Goal: Information Seeking & Learning: Understand process/instructions

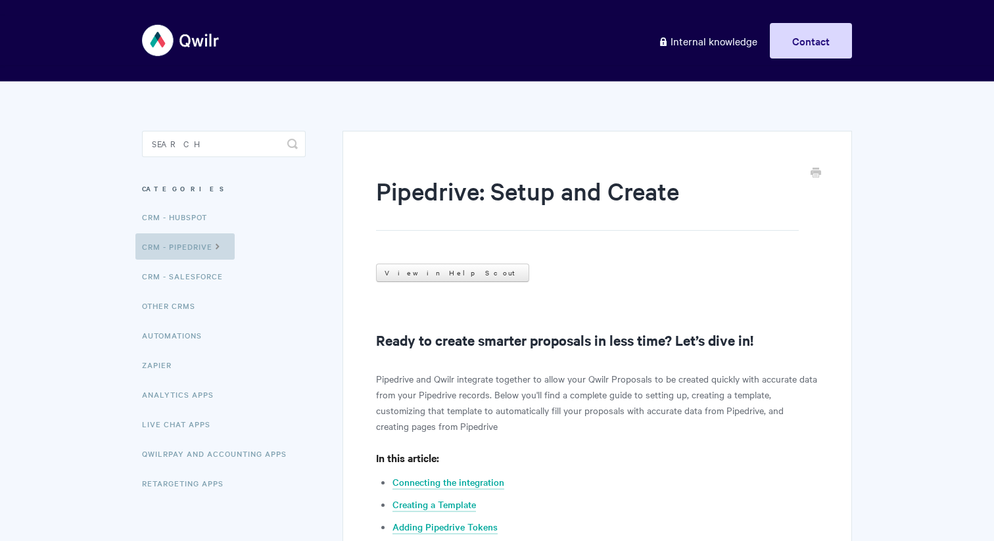
click at [209, 249] on link "CRM - Pipedrive" at bounding box center [184, 246] width 99 height 26
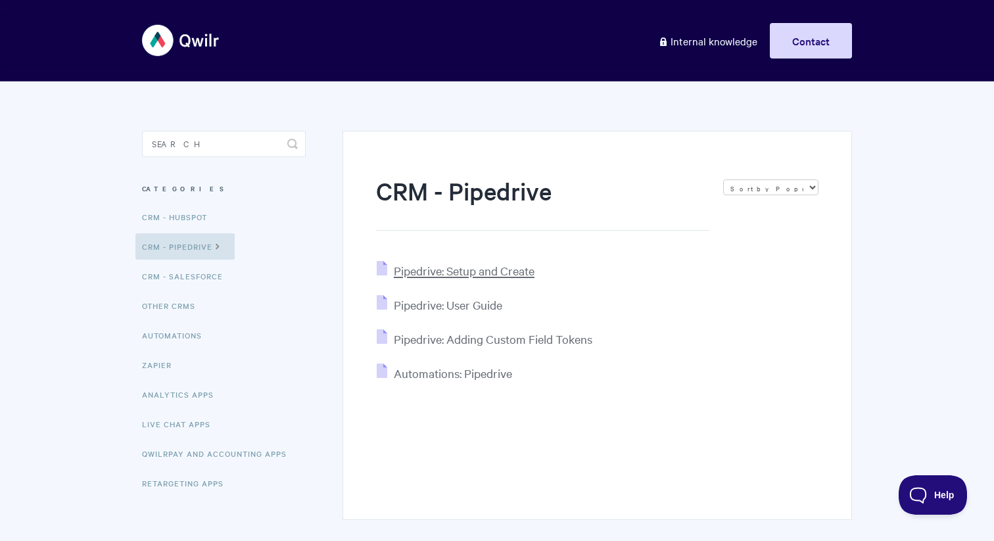
click at [441, 270] on span "Pipedrive: Setup and Create" at bounding box center [464, 270] width 141 height 15
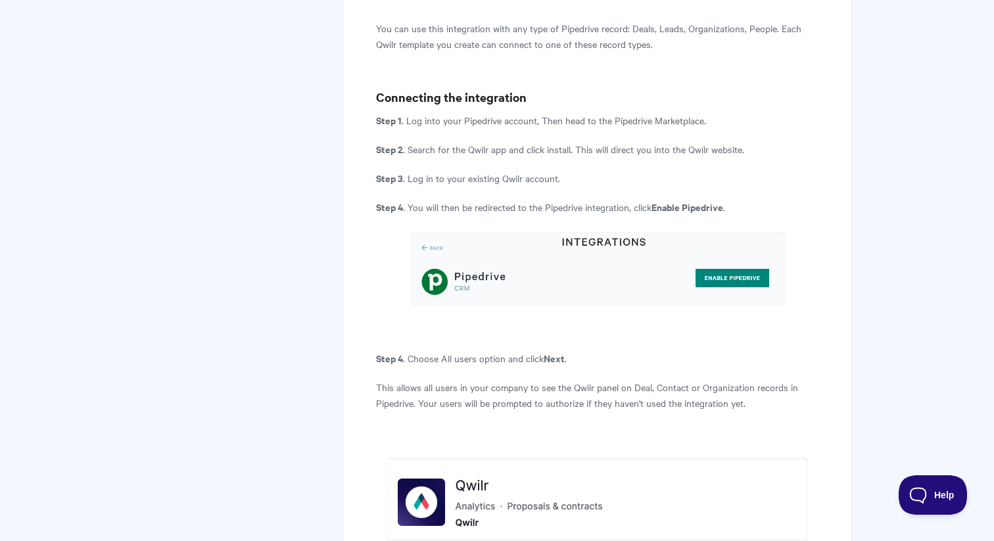
scroll to position [938, 0]
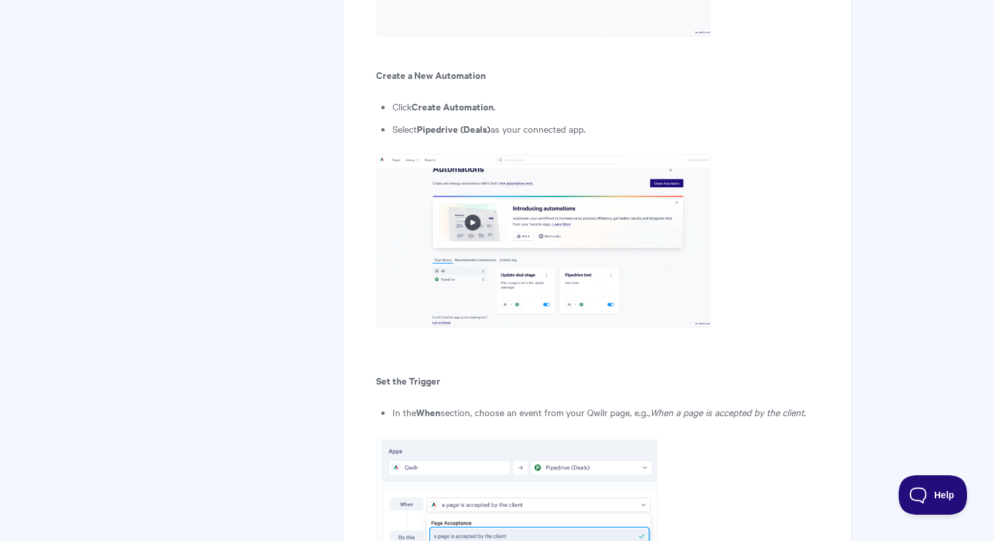
scroll to position [1337, 0]
